Goal: Navigation & Orientation: Go to known website

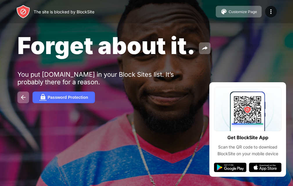
click at [115, 118] on div "Forget about it. You put youtube.com in your Block Sites list. It’s probably th…" at bounding box center [146, 67] width 293 height 134
click at [221, 136] on div "Get BlockSite App Scan the QR code to download BlockSite on your mobile device" at bounding box center [247, 129] width 77 height 94
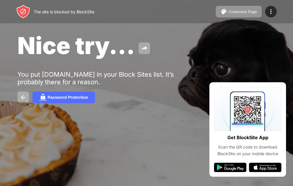
click at [87, 53] on span "Nice try..." at bounding box center [76, 45] width 118 height 28
